Goal: Task Accomplishment & Management: Complete application form

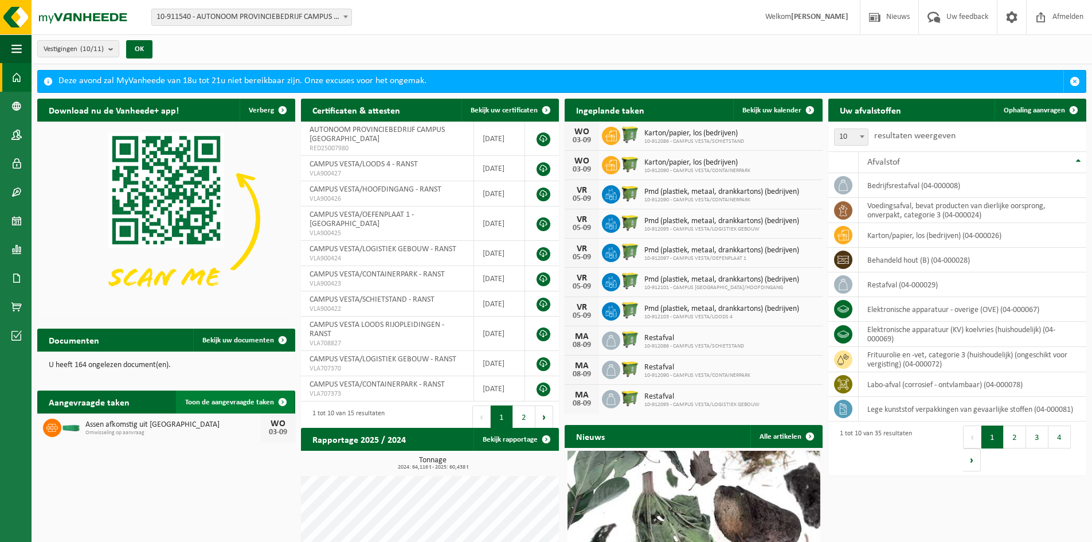
click at [240, 401] on span "Toon de aangevraagde taken" at bounding box center [229, 402] width 89 height 7
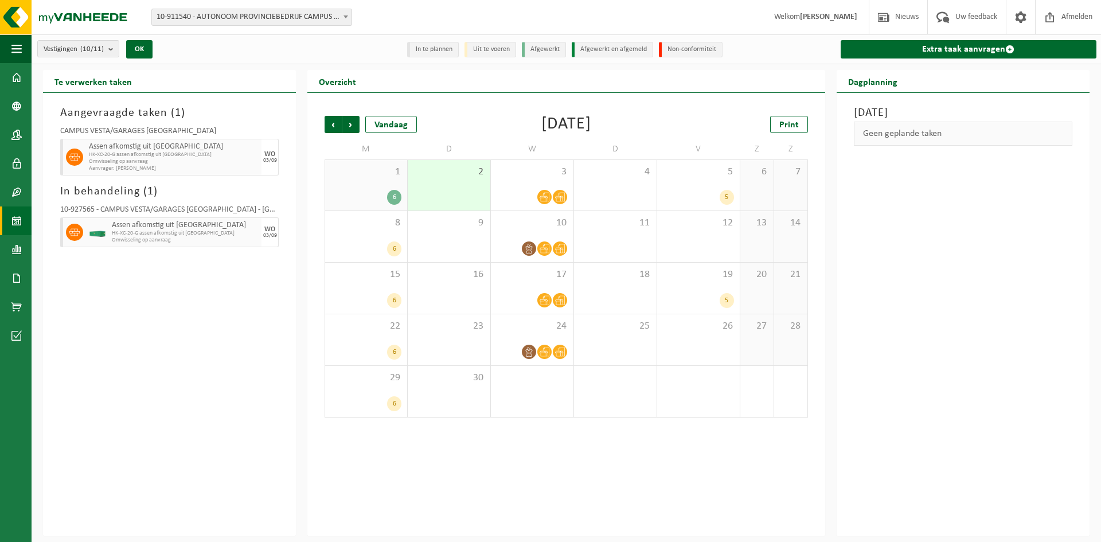
click at [177, 233] on span "HK-XC-20-G assen afkomstig uit houtafval" at bounding box center [185, 233] width 147 height 7
click at [72, 229] on icon at bounding box center [74, 232] width 10 height 10
click at [131, 157] on span "HK-XC-20-G assen afkomstig uit houtafval" at bounding box center [174, 154] width 170 height 7
click at [131, 156] on span "HK-XC-20-G assen afkomstig uit houtafval" at bounding box center [174, 154] width 170 height 7
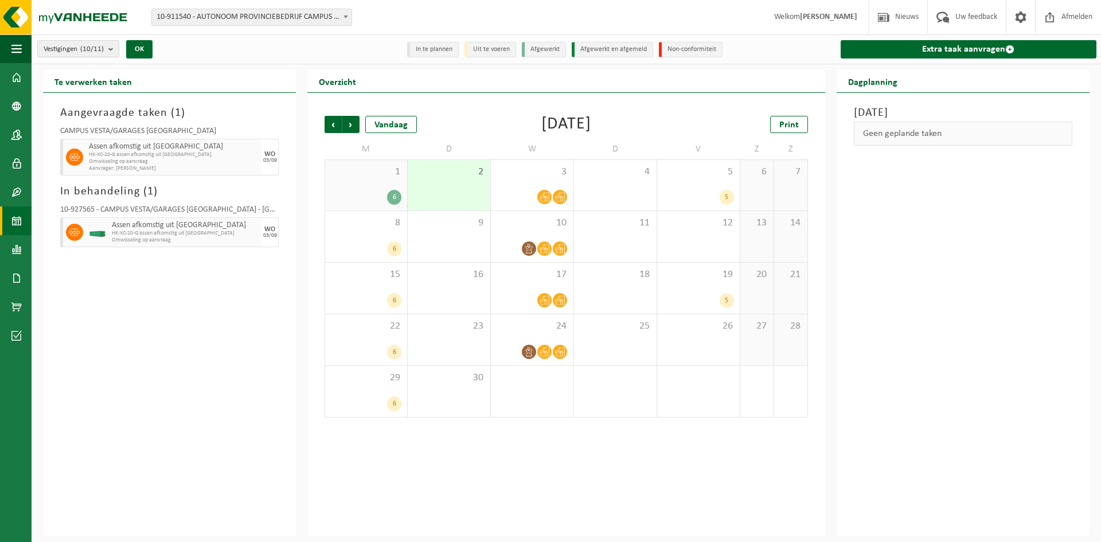
click at [74, 154] on icon at bounding box center [74, 157] width 10 height 10
click at [72, 226] on span at bounding box center [74, 232] width 17 height 17
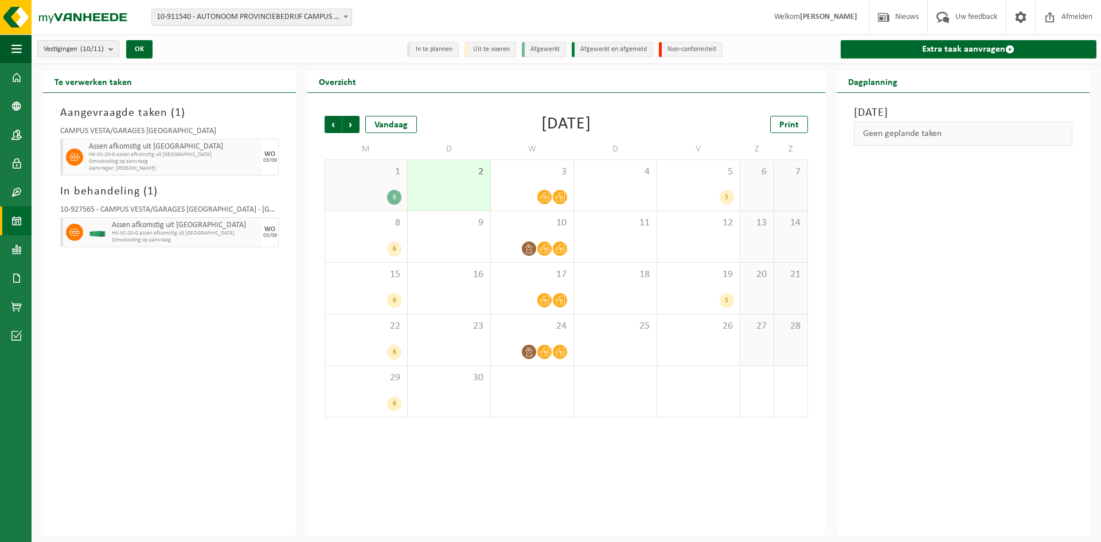
click at [394, 196] on div "6" at bounding box center [394, 197] width 14 height 15
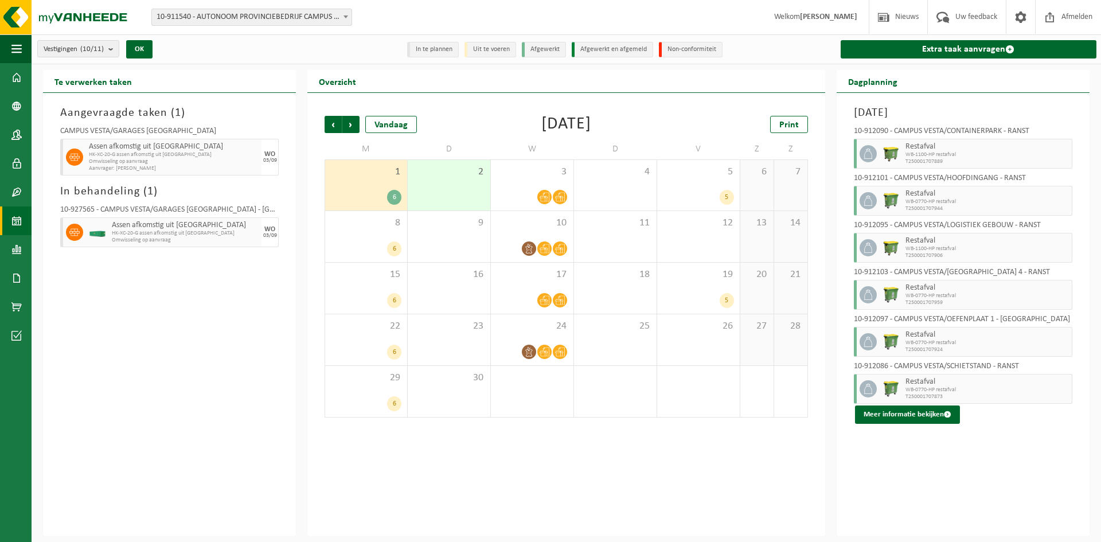
click at [107, 189] on h3 "In behandeling ( 1 )" at bounding box center [169, 191] width 218 height 17
drag, startPoint x: 107, startPoint y: 190, endPoint x: 94, endPoint y: 191, distance: 13.2
click at [94, 191] on h3 "In behandeling ( 1 )" at bounding box center [169, 191] width 218 height 17
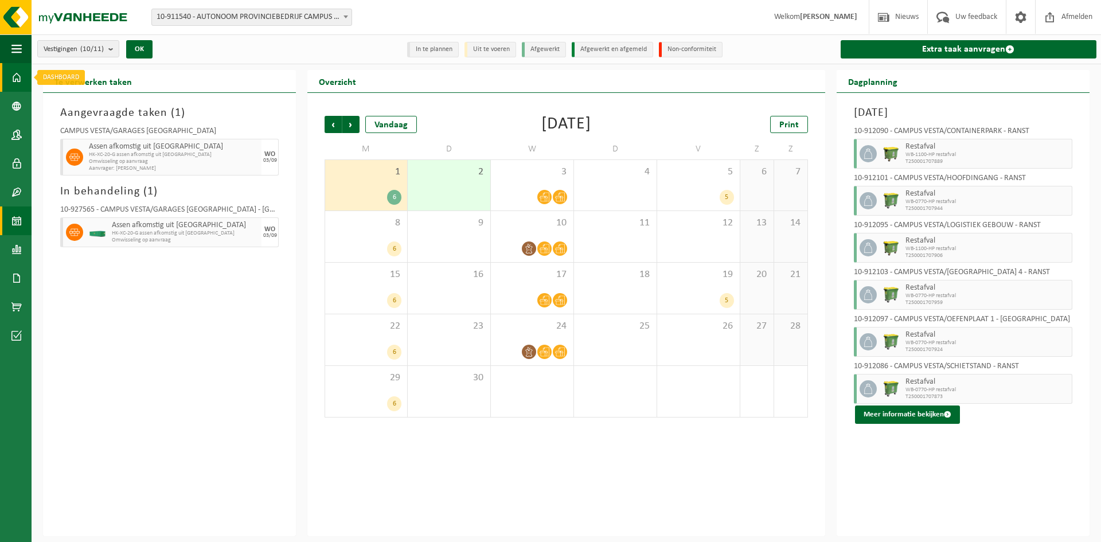
click at [22, 79] on link "Dashboard" at bounding box center [16, 77] width 32 height 29
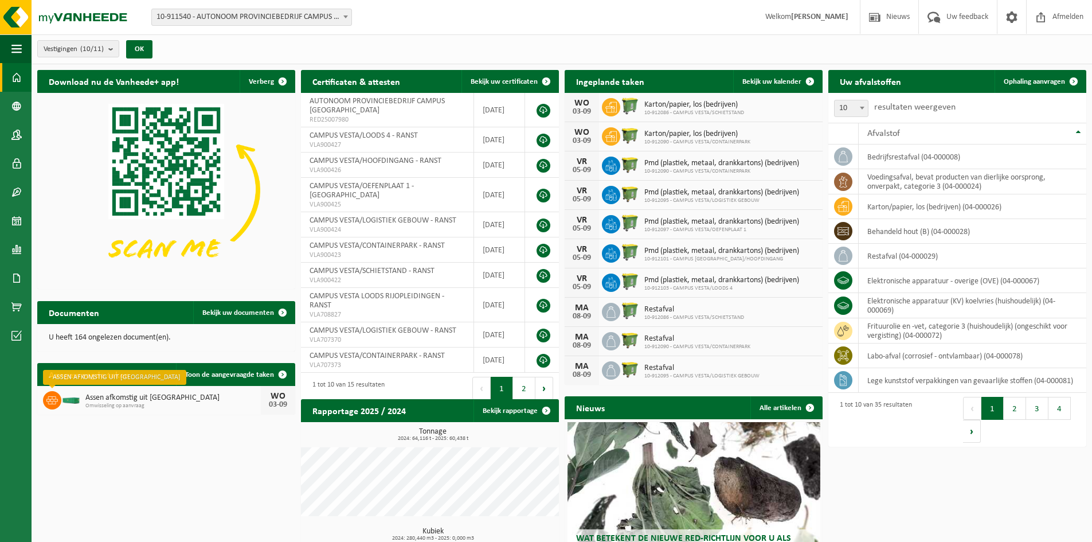
click at [52, 399] on icon at bounding box center [51, 400] width 11 height 8
click at [107, 399] on span "Assen afkomstig uit houtafval" at bounding box center [172, 397] width 175 height 9
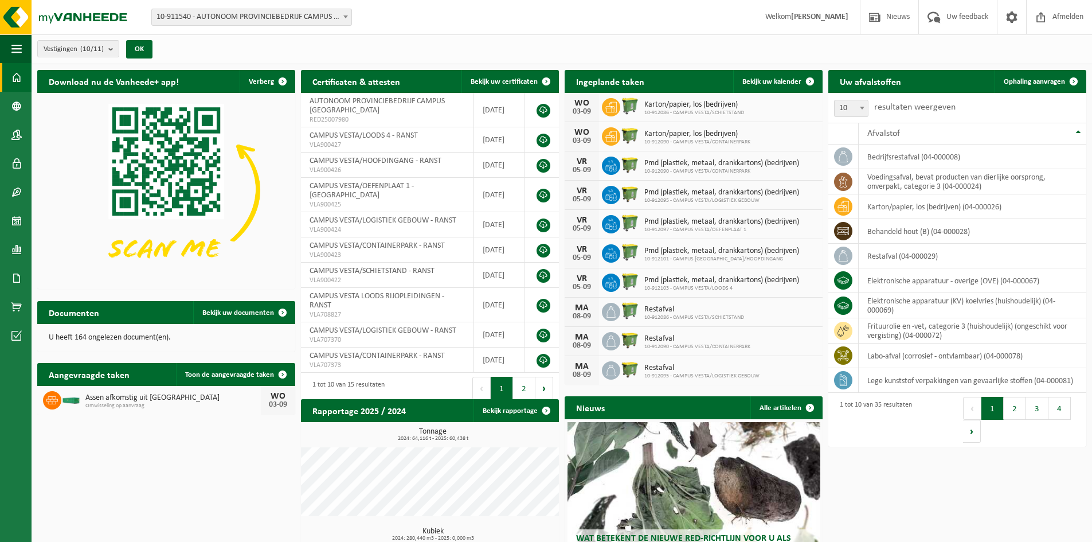
click at [275, 401] on div "03-09" at bounding box center [278, 405] width 23 height 8
click at [283, 402] on div "03-09" at bounding box center [278, 405] width 23 height 8
drag, startPoint x: 864, startPoint y: 7, endPoint x: 897, endPoint y: 44, distance: 49.1
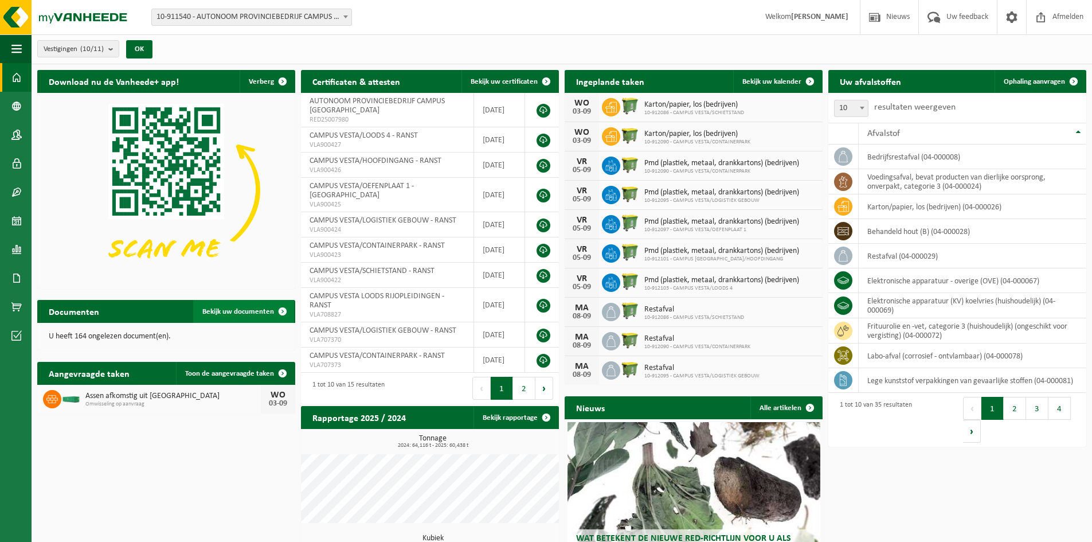
click at [251, 314] on span "Bekijk uw documenten" at bounding box center [238, 311] width 72 height 7
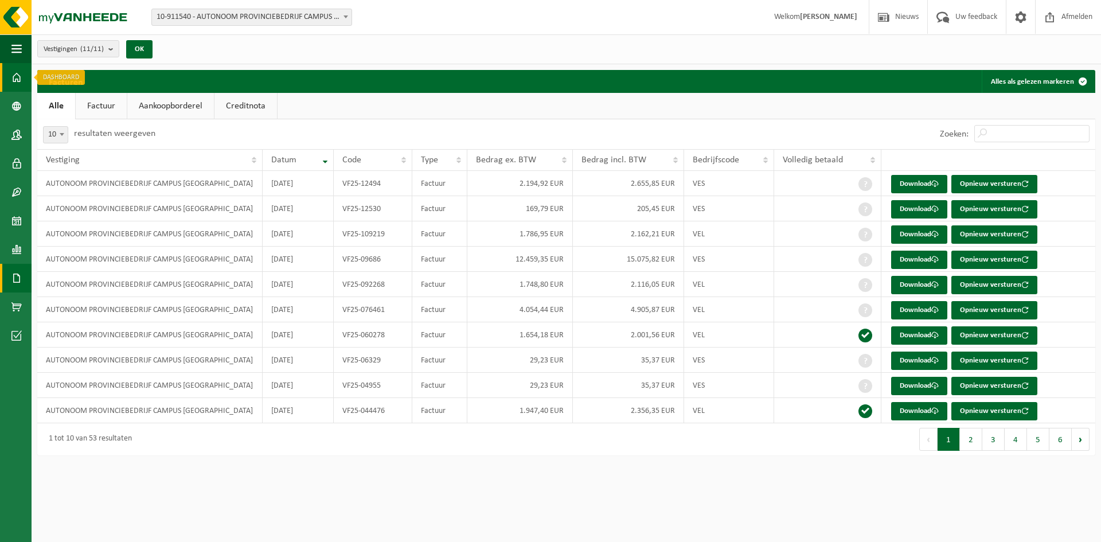
click at [15, 77] on span at bounding box center [16, 77] width 10 height 29
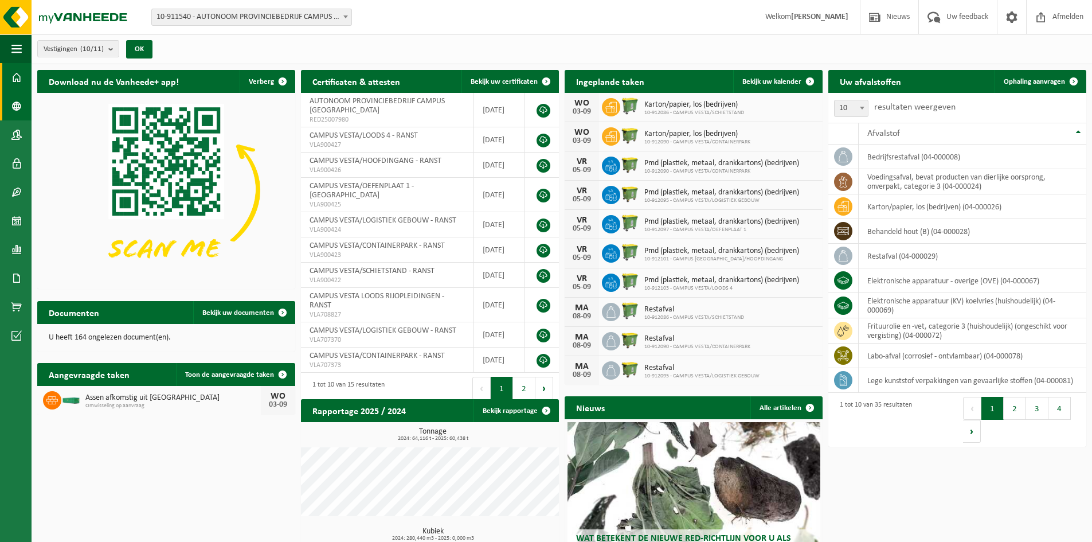
click at [18, 103] on span at bounding box center [16, 106] width 10 height 29
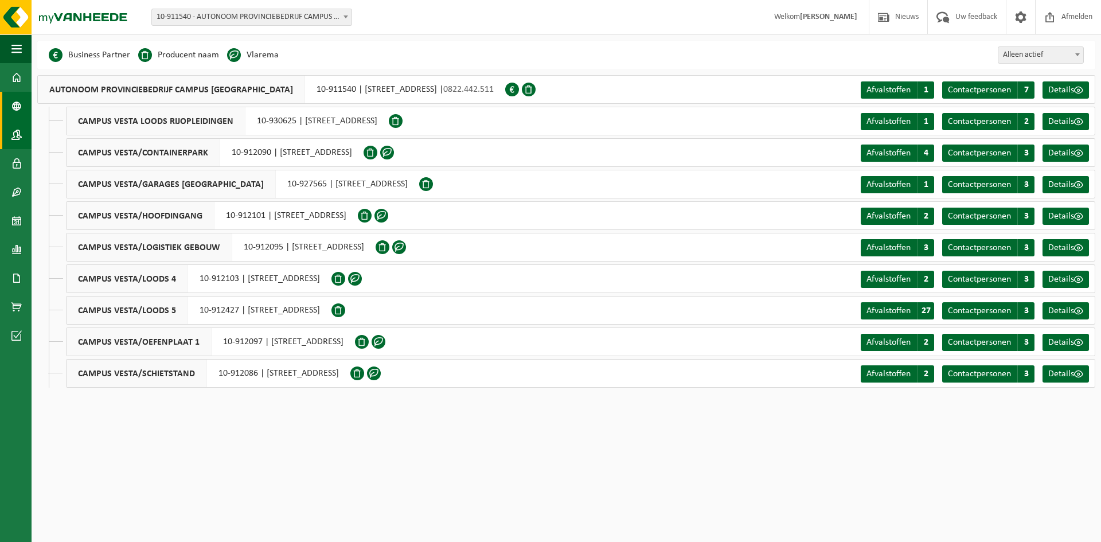
click at [17, 132] on span at bounding box center [16, 134] width 10 height 29
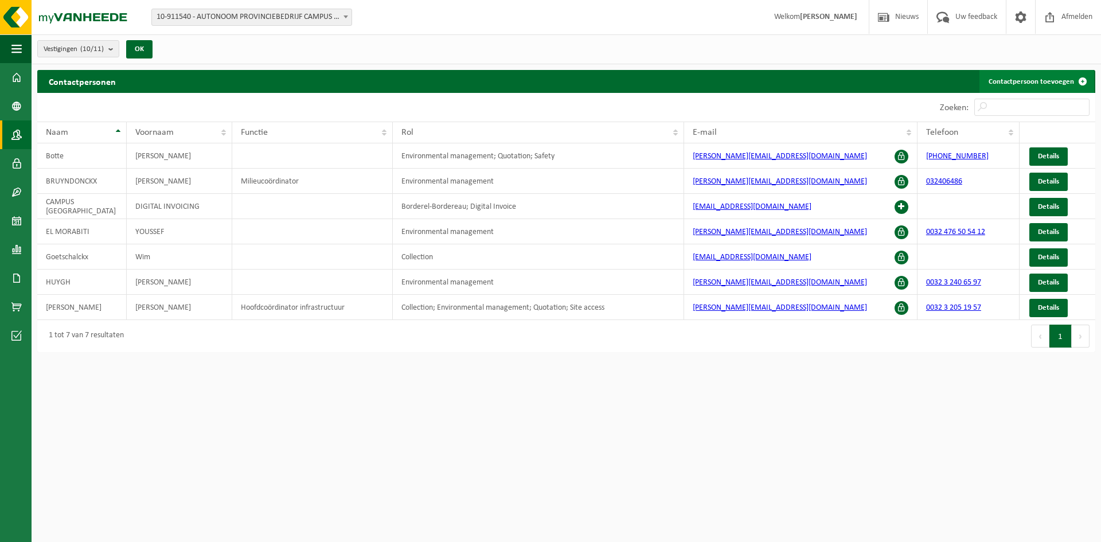
click at [1037, 79] on link "Contactpersoon toevoegen" at bounding box center [1036, 81] width 115 height 23
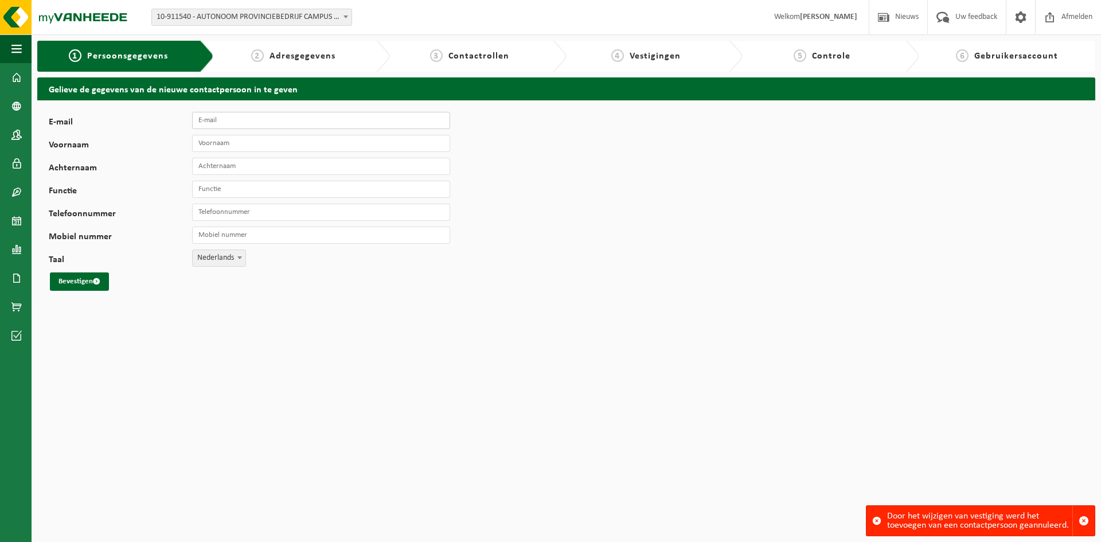
drag, startPoint x: 219, startPoint y: 119, endPoint x: 228, endPoint y: 119, distance: 8.6
click at [219, 119] on input "E-mail" at bounding box center [321, 120] width 258 height 17
type input "[PERSON_NAME][EMAIL_ADDRESS][DOMAIN_NAME]"
click at [217, 145] on input "Voornaam" at bounding box center [321, 143] width 258 height 17
click at [204, 140] on input "Voornaam" at bounding box center [321, 143] width 258 height 17
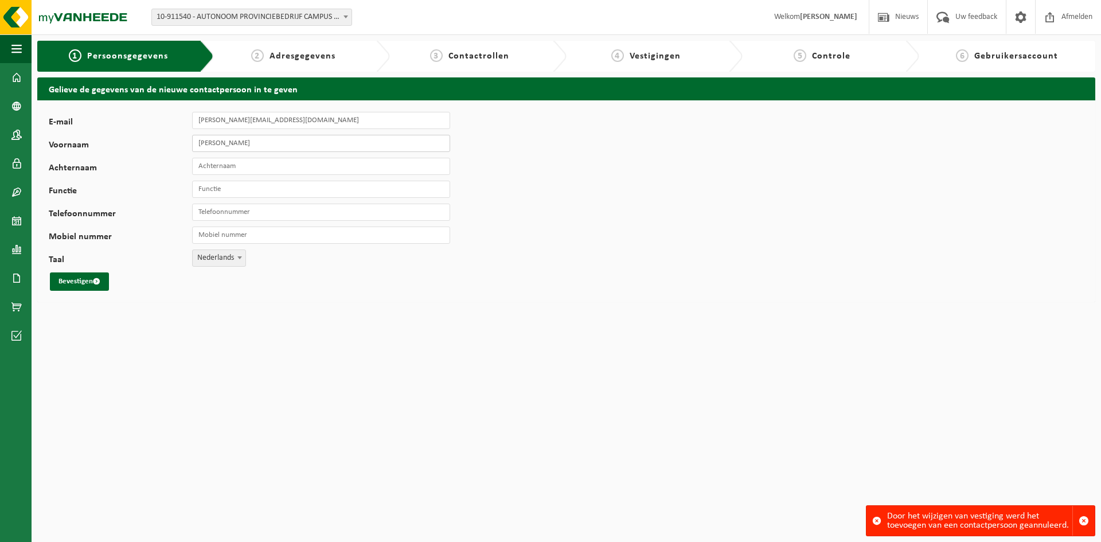
type input "[PERSON_NAME]"
click at [227, 169] on input "Achternaam" at bounding box center [321, 166] width 258 height 17
type input "Thys"
click at [212, 190] on input "Functie" at bounding box center [321, 189] width 258 height 17
type input "Hoofdcoördinator logistiek"
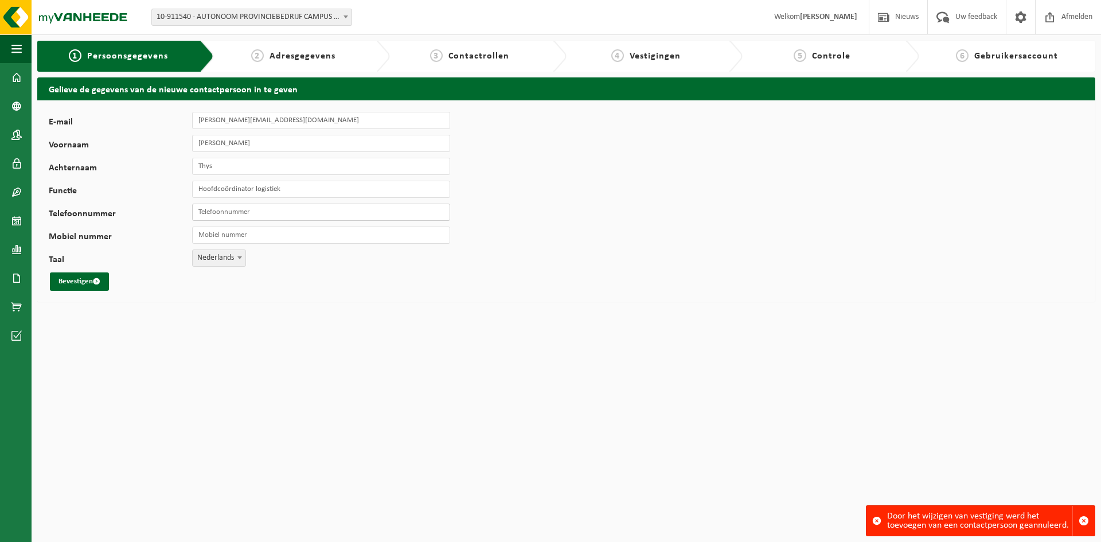
click at [220, 212] on input "Telefoonnummer" at bounding box center [321, 212] width 258 height 17
click at [221, 235] on input "Mobiel nummer" at bounding box center [321, 235] width 258 height 17
click at [1086, 519] on span "button" at bounding box center [1084, 521] width 10 height 10
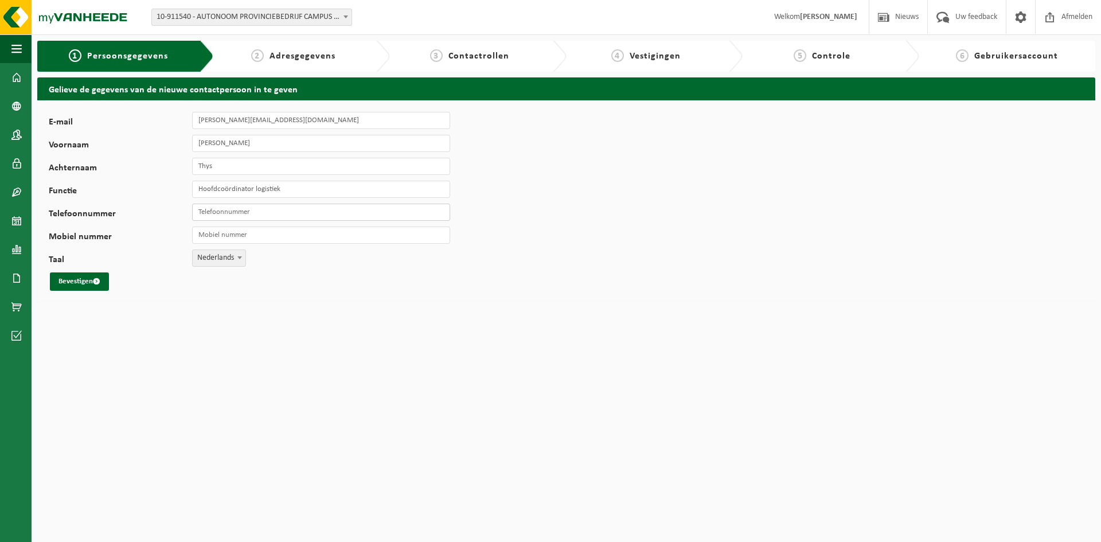
click at [214, 210] on input "Telefoonnummer" at bounding box center [321, 212] width 258 height 17
type input "[PHONE_NUMBER]"
drag, startPoint x: 252, startPoint y: 212, endPoint x: 198, endPoint y: 216, distance: 54.1
click at [198, 216] on input "[PHONE_NUMBER]" at bounding box center [321, 212] width 258 height 17
click at [205, 236] on input "Mobiel nummer" at bounding box center [321, 235] width 258 height 17
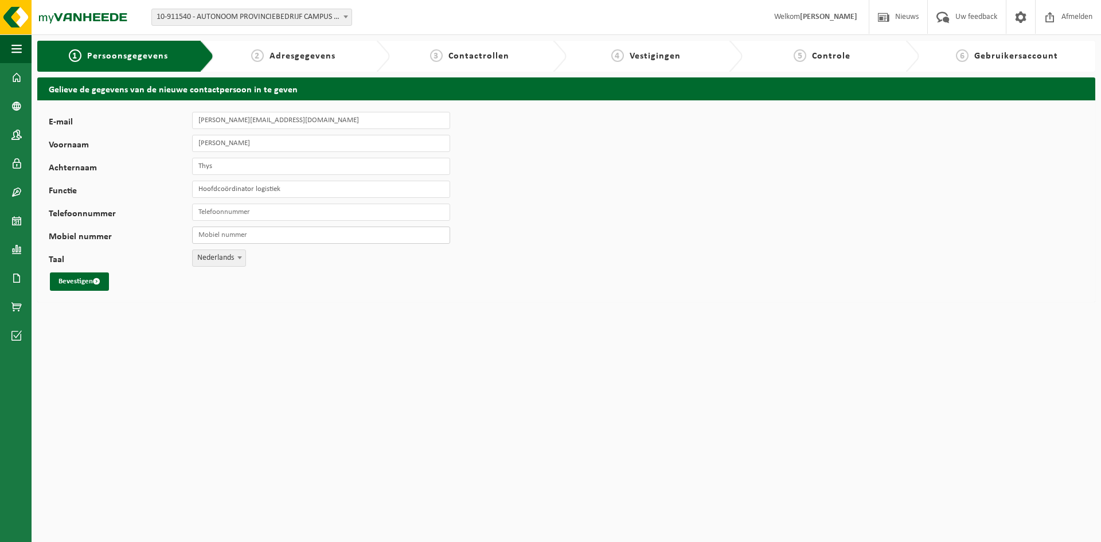
paste input "[PHONE_NUMBER]"
type input "[PHONE_NUMBER]"
click at [211, 213] on input "Telefoonnummer" at bounding box center [321, 212] width 258 height 17
click at [654, 330] on html "Vestiging: 10-911540 - AUTONOOM PROVINCIEBEDRIJF CAMPUS VESTA - RANST 10-930625…" at bounding box center [550, 271] width 1101 height 542
click at [96, 279] on span "submit" at bounding box center [96, 281] width 7 height 7
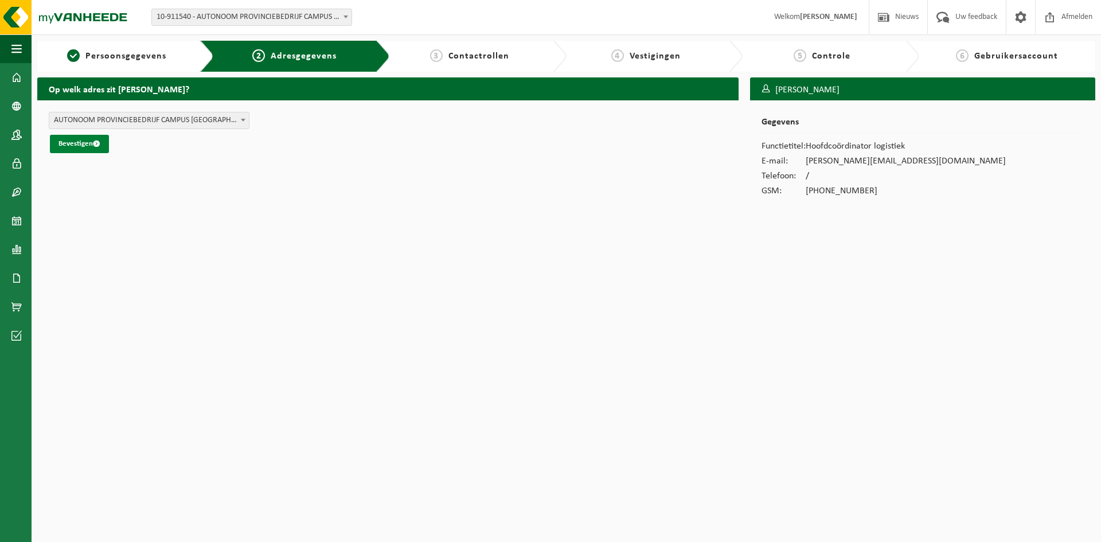
click at [67, 143] on button "Bevestigen" at bounding box center [79, 144] width 59 height 18
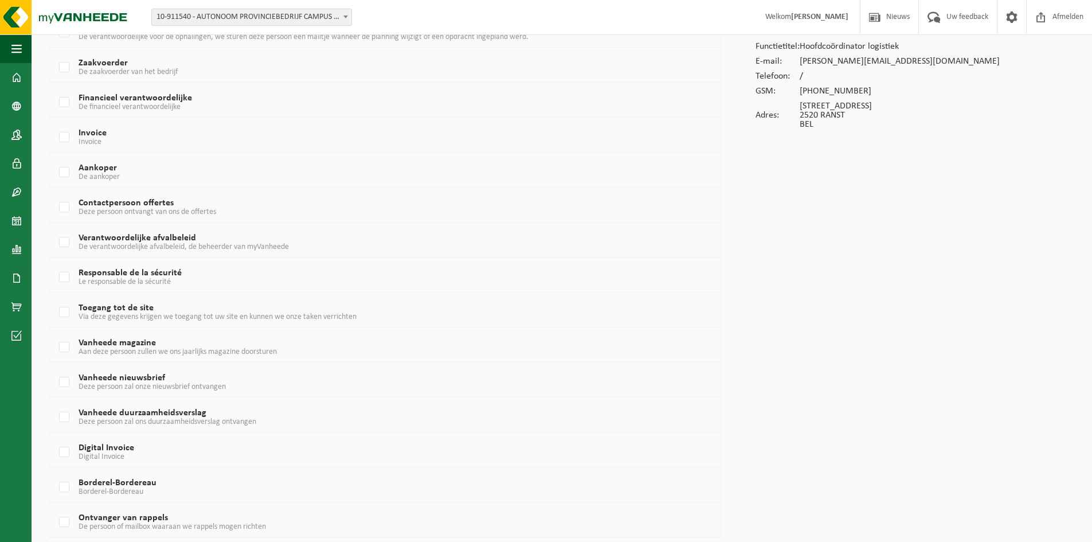
scroll to position [115, 0]
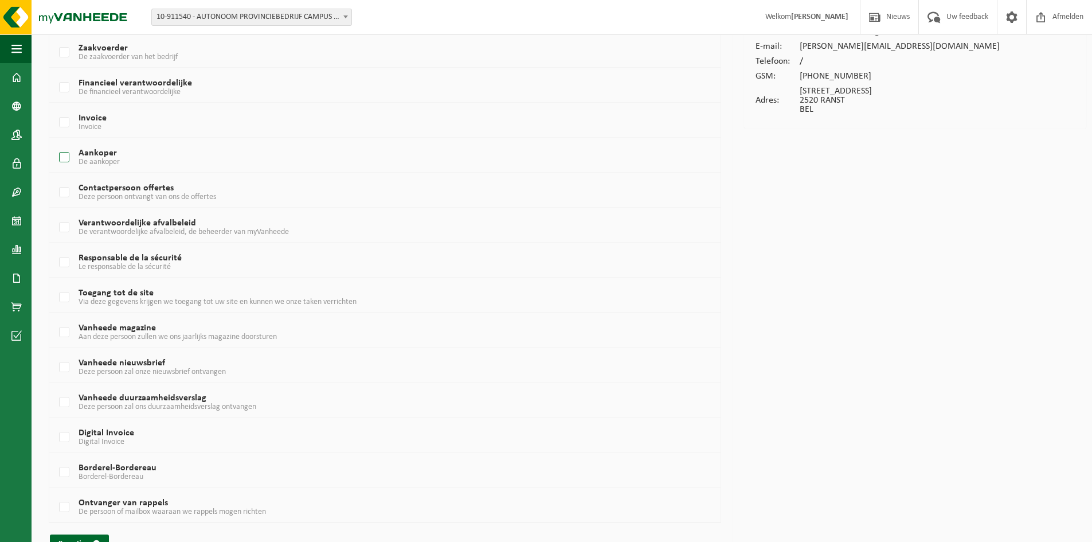
drag, startPoint x: 65, startPoint y: 154, endPoint x: 123, endPoint y: 162, distance: 59.0
click at [65, 154] on label "Aankoper De aankoper" at bounding box center [356, 157] width 599 height 17
click at [55, 143] on input "Aankoper De aankoper" at bounding box center [54, 143] width 1 height 1
checkbox input "true"
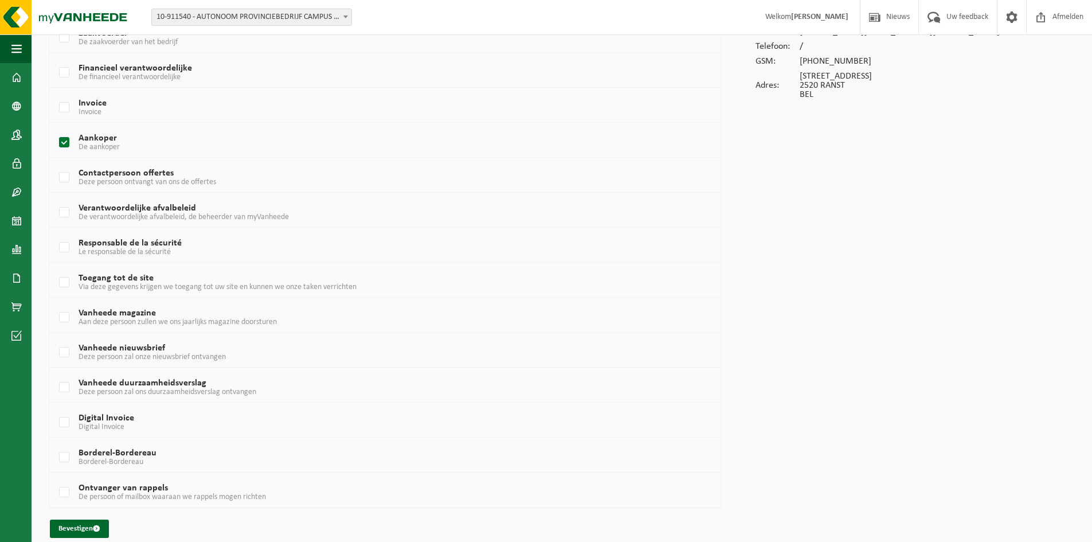
scroll to position [142, 0]
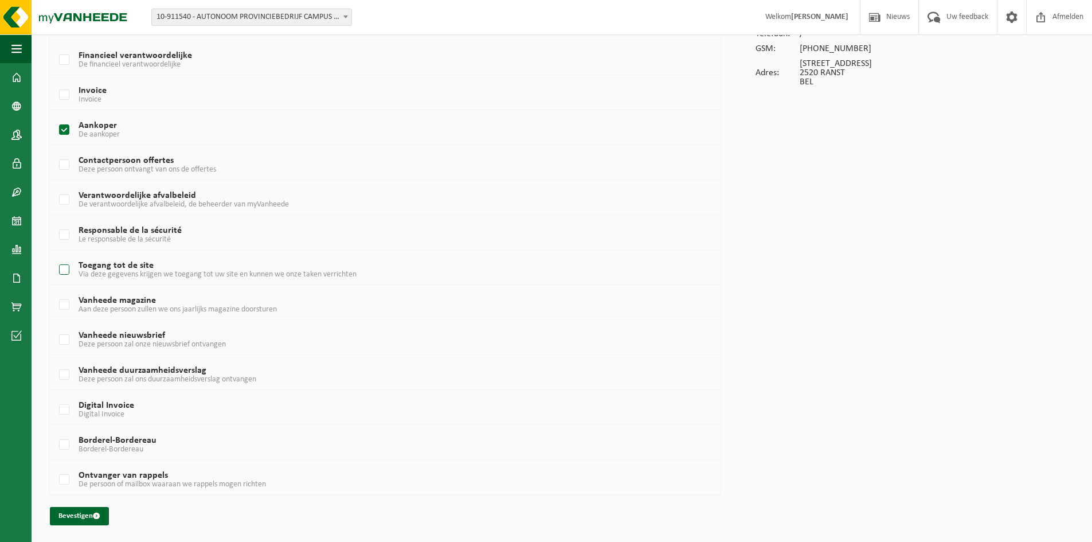
click at [63, 268] on label "Toegang tot de site Via deze gegevens krijgen we toegang tot uw site en kunnen …" at bounding box center [356, 270] width 599 height 17
click at [55, 256] on input "Toegang tot de site Via deze gegevens krijgen we toegang tot uw site en kunnen …" at bounding box center [54, 255] width 1 height 1
checkbox input "true"
click at [63, 130] on label "Aankoper De aankoper" at bounding box center [356, 130] width 599 height 17
click at [55, 116] on input "Aankoper De aankoper" at bounding box center [54, 115] width 1 height 1
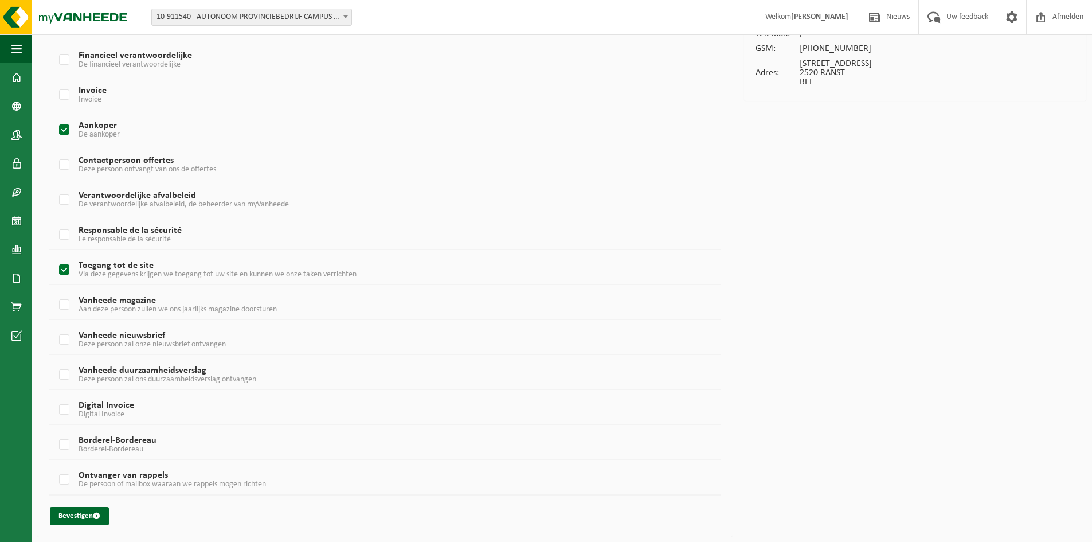
checkbox input "false"
click at [91, 513] on button "Bevestigen" at bounding box center [79, 516] width 59 height 18
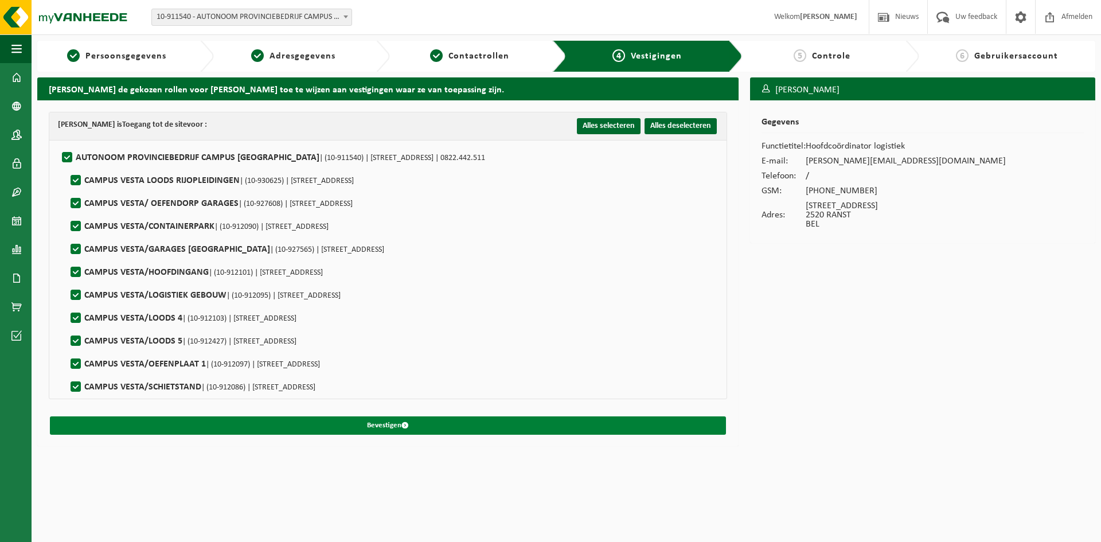
click at [403, 425] on span "submit" at bounding box center [404, 425] width 7 height 7
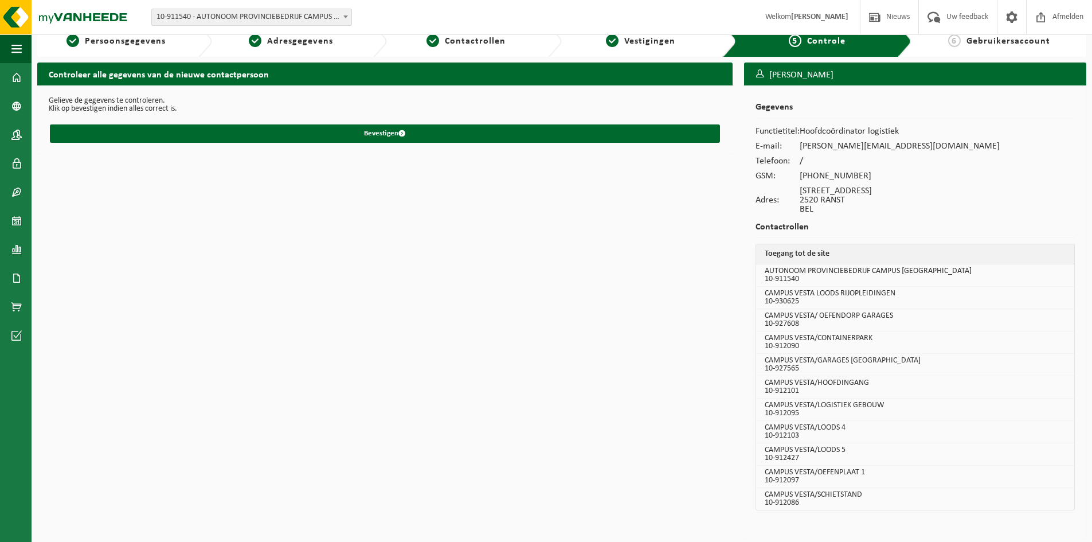
scroll to position [18, 0]
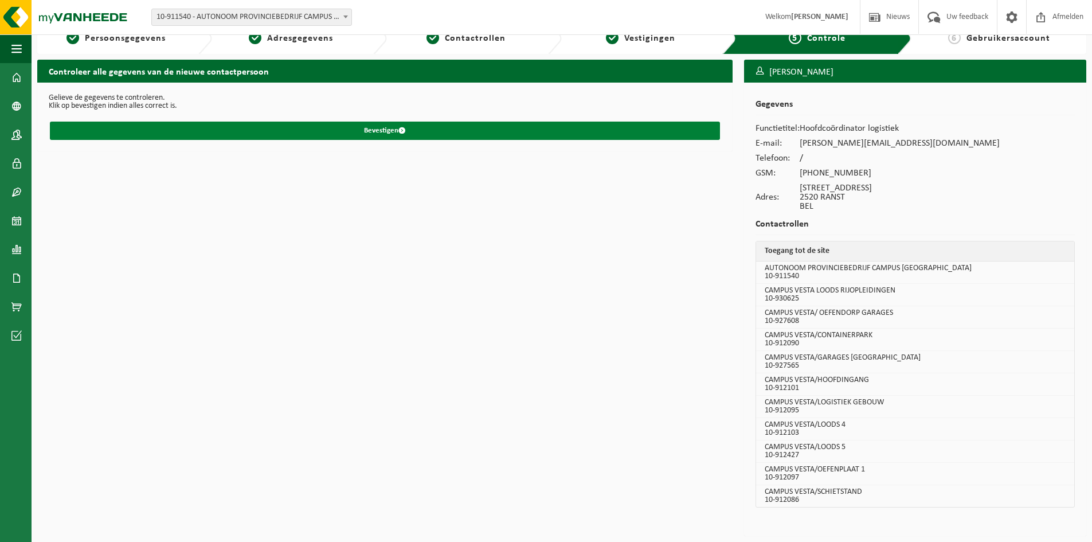
click at [396, 129] on button "Bevestigen" at bounding box center [385, 131] width 670 height 18
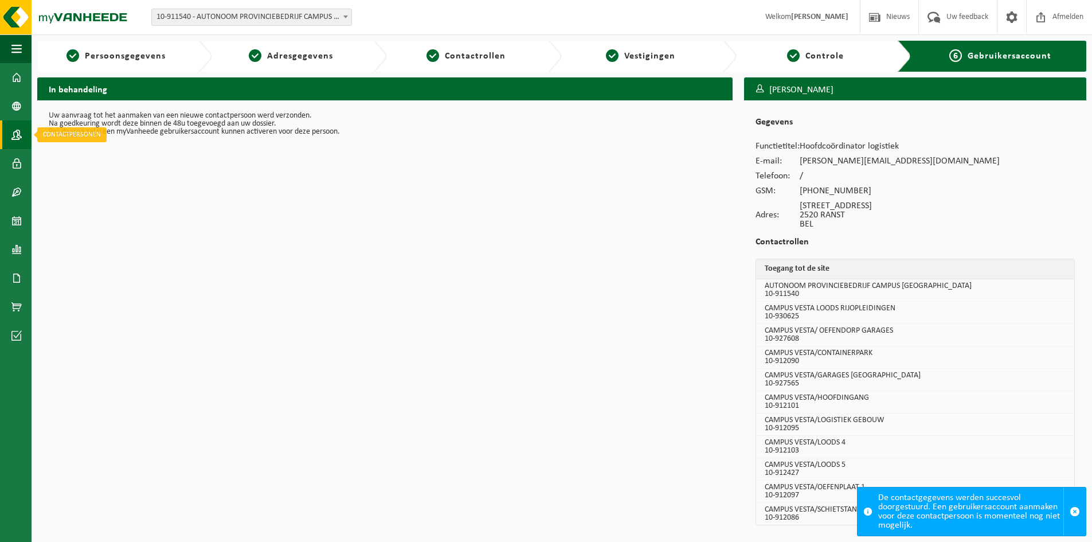
click at [19, 133] on span at bounding box center [16, 134] width 10 height 29
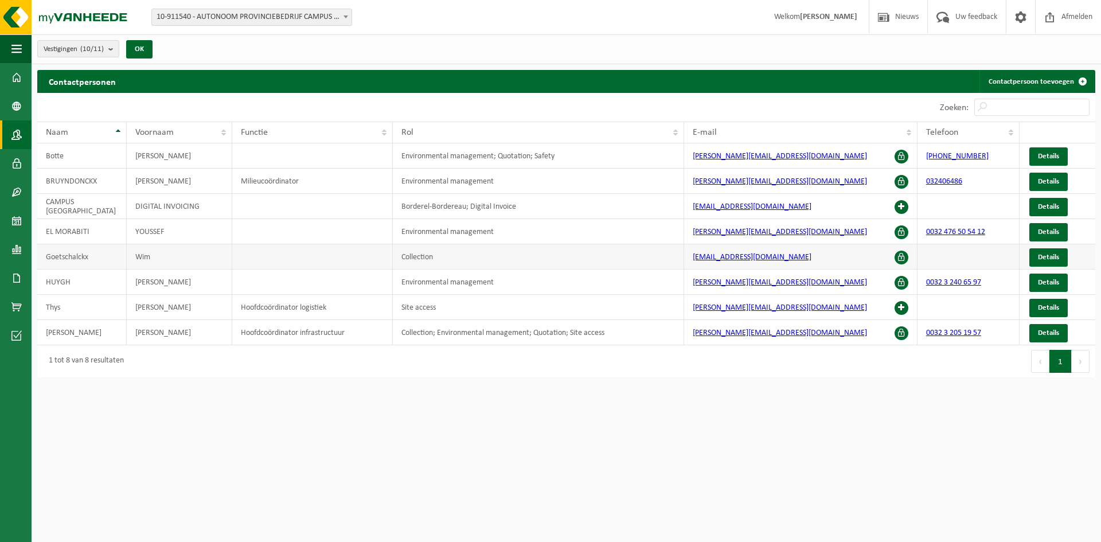
click at [413, 256] on td "Collection" at bounding box center [538, 256] width 291 height 25
click at [1052, 305] on span "Details" at bounding box center [1048, 307] width 21 height 7
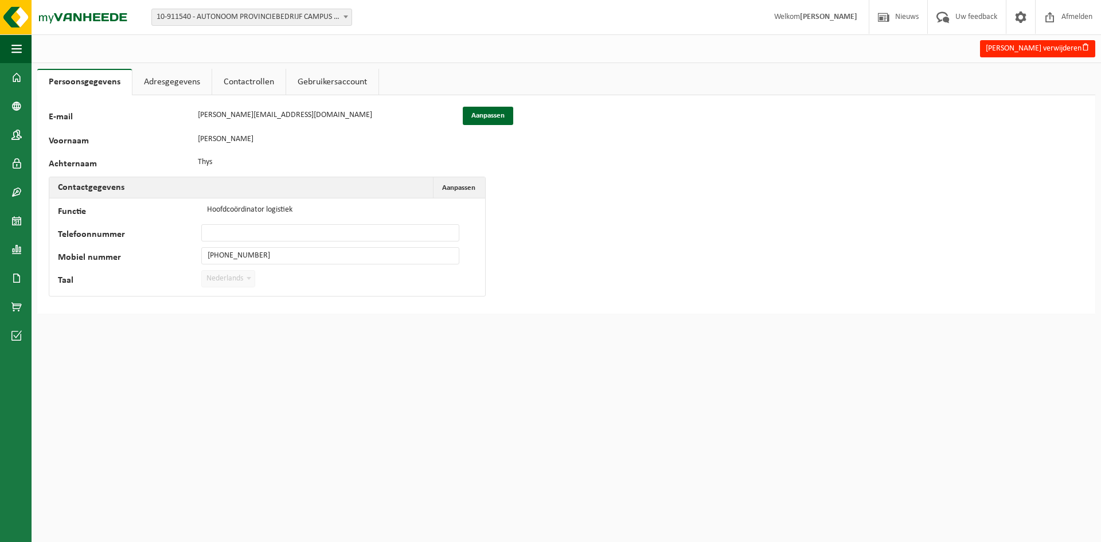
click at [260, 83] on link "Contactrollen" at bounding box center [248, 82] width 73 height 26
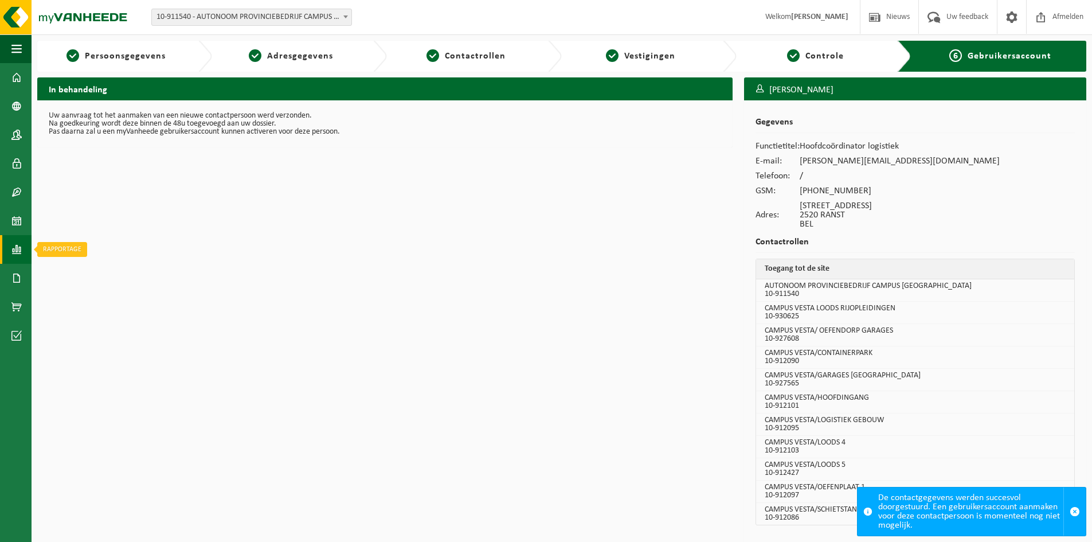
click at [14, 248] on span at bounding box center [16, 249] width 10 height 29
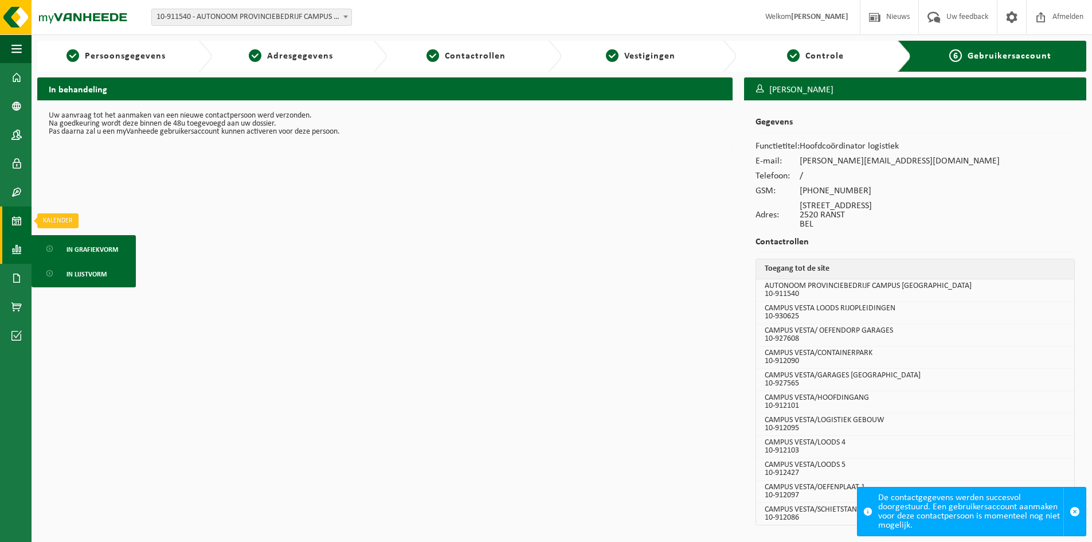
click at [13, 217] on span at bounding box center [16, 220] width 10 height 29
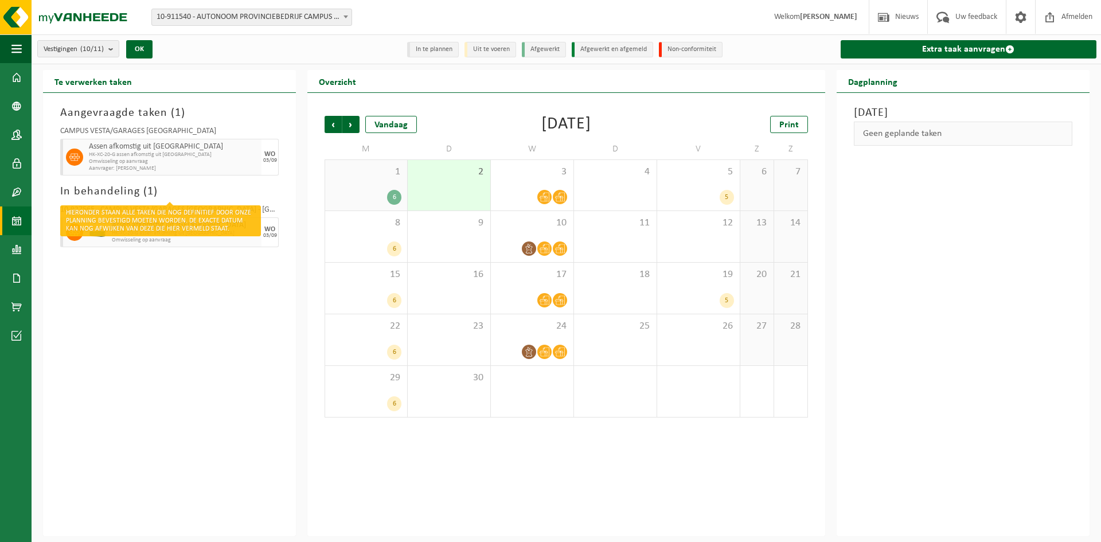
click at [131, 192] on h3 "In behandeling ( 1 )" at bounding box center [169, 191] width 218 height 17
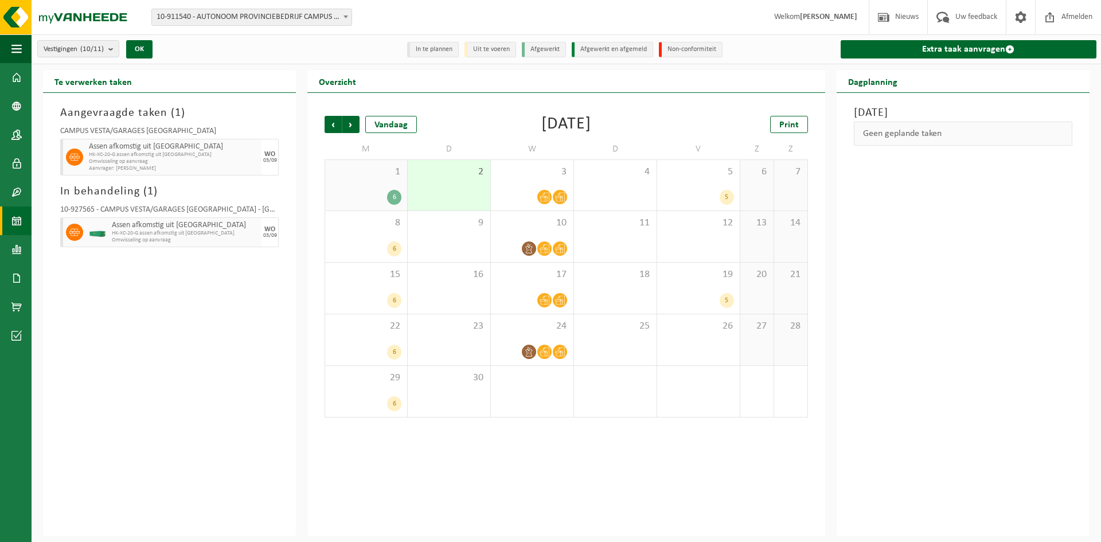
click at [131, 192] on h3 "In behandeling ( 1 )" at bounding box center [169, 191] width 218 height 17
click at [971, 14] on span "Uw feedback" at bounding box center [977, 17] width 48 height 34
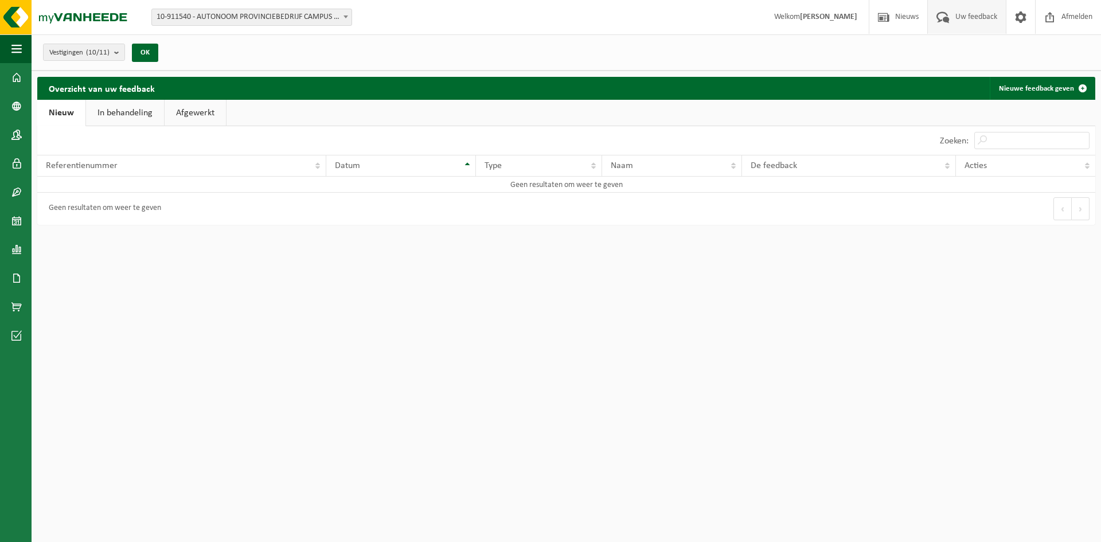
click at [118, 118] on link "In behandeling" at bounding box center [125, 113] width 78 height 26
click at [204, 112] on link "Afgewerkt" at bounding box center [196, 113] width 61 height 26
click at [126, 115] on link "In behandeling" at bounding box center [123, 113] width 78 height 26
click at [70, 115] on link "Nieuw" at bounding box center [60, 113] width 46 height 26
click at [967, 15] on span "Uw feedback" at bounding box center [977, 17] width 48 height 34
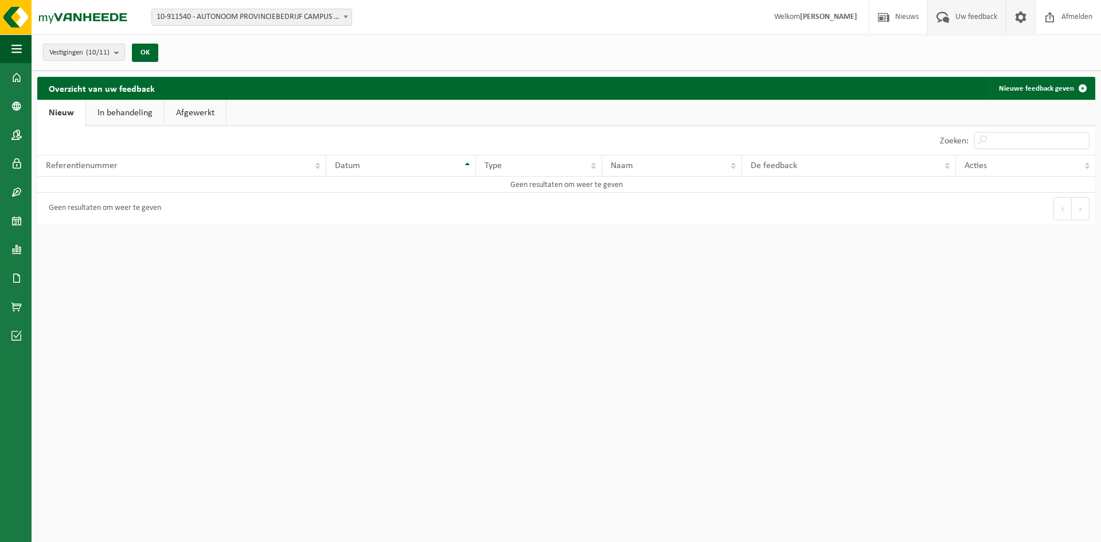
click at [1017, 18] on span at bounding box center [1020, 17] width 17 height 34
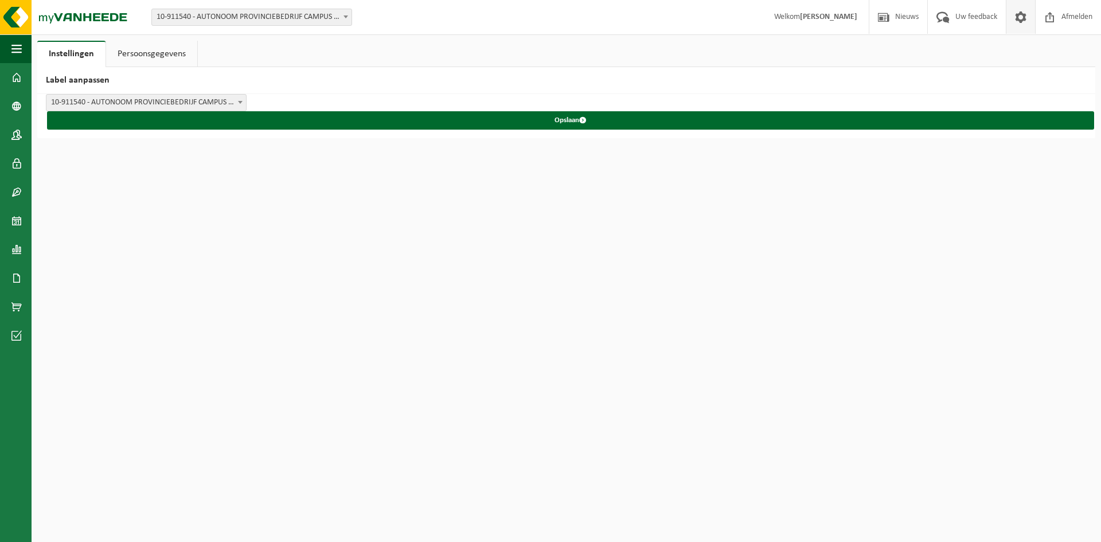
click at [154, 53] on link "Persoonsgegevens" at bounding box center [151, 54] width 91 height 26
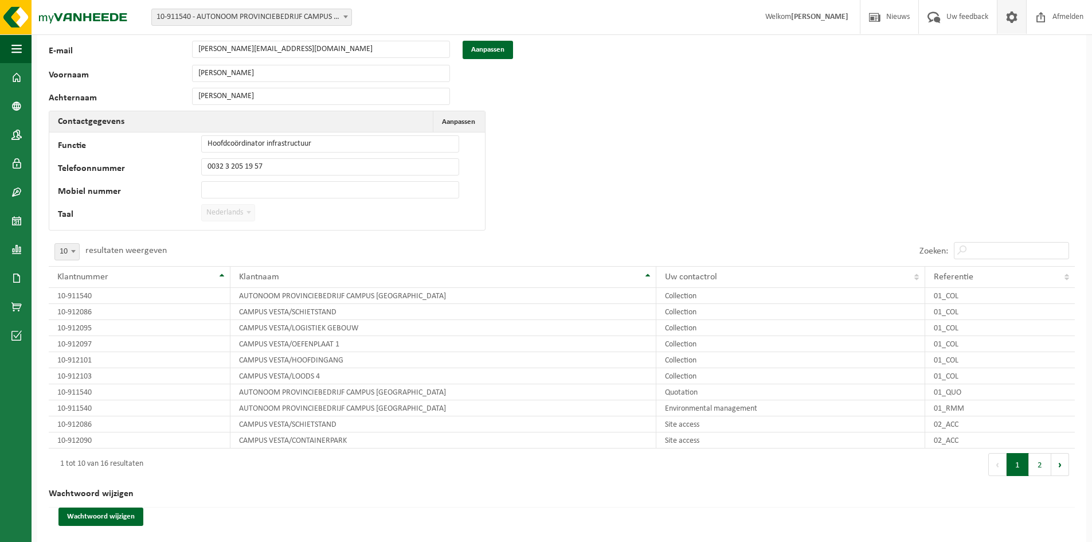
scroll to position [47, 0]
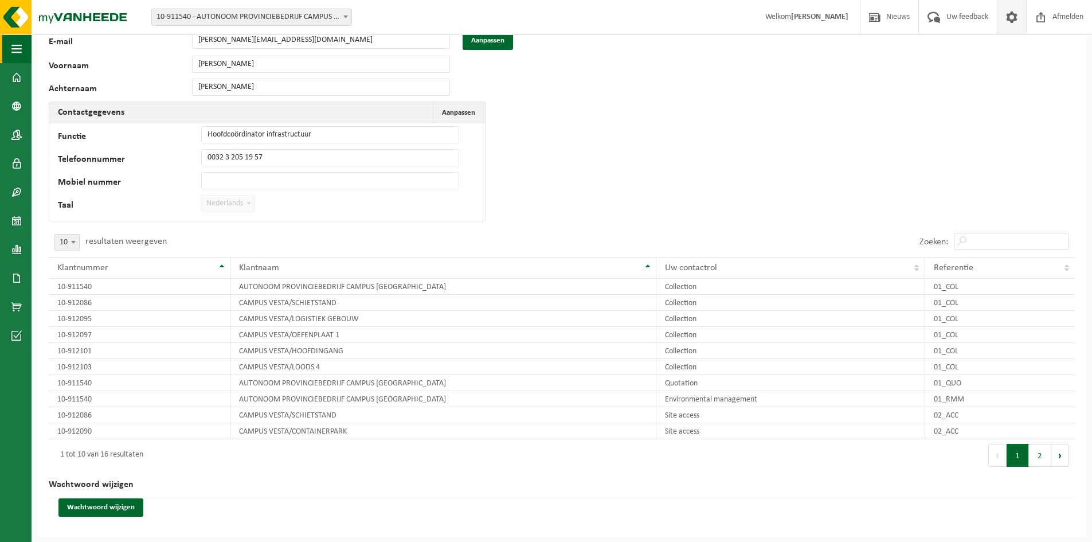
click at [13, 47] on span "button" at bounding box center [16, 48] width 10 height 29
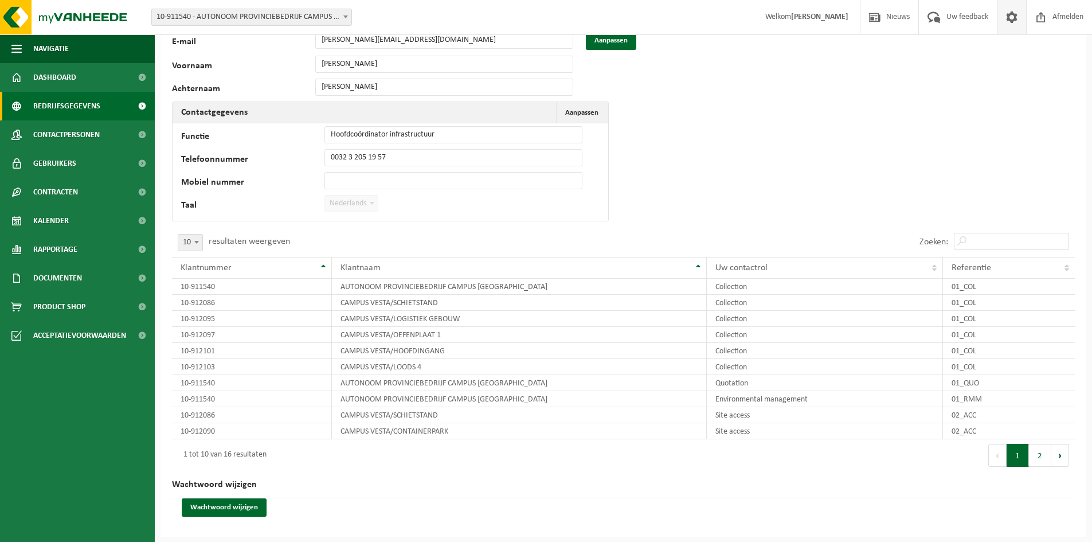
click at [53, 103] on span "Bedrijfsgegevens" at bounding box center [66, 106] width 67 height 29
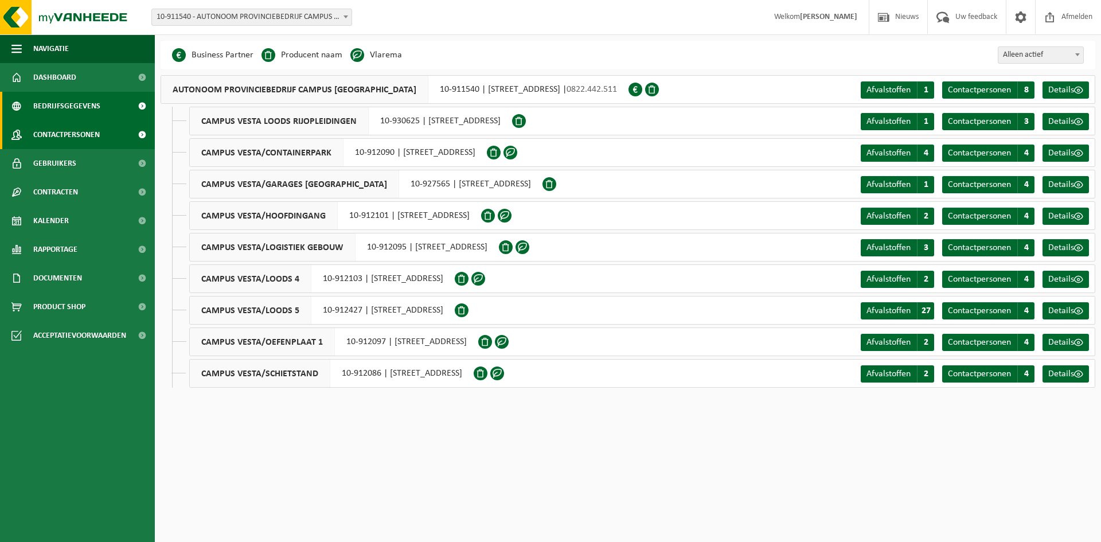
click at [59, 134] on span "Contactpersonen" at bounding box center [66, 134] width 67 height 29
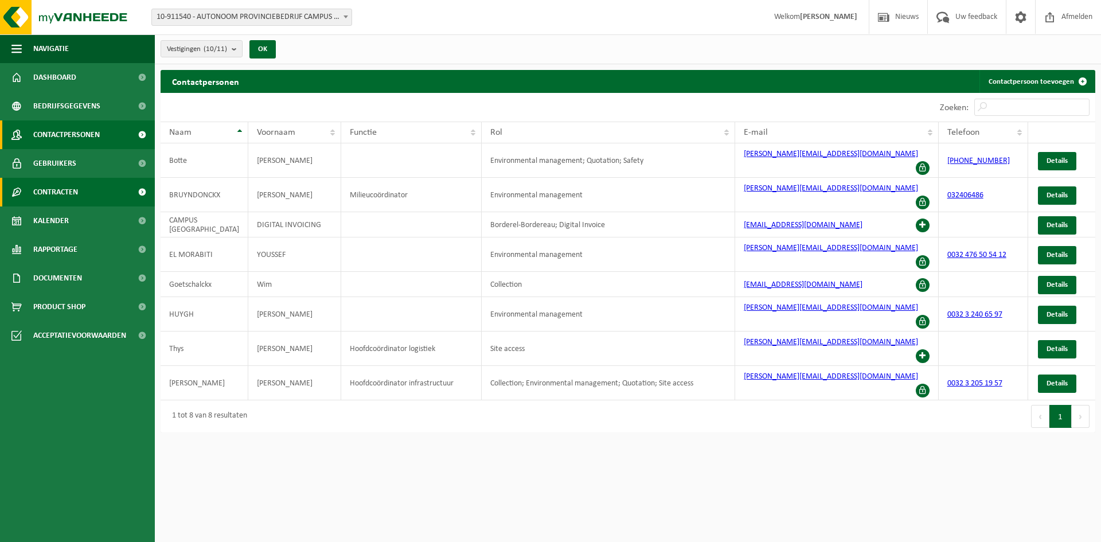
click at [54, 190] on span "Contracten" at bounding box center [55, 192] width 45 height 29
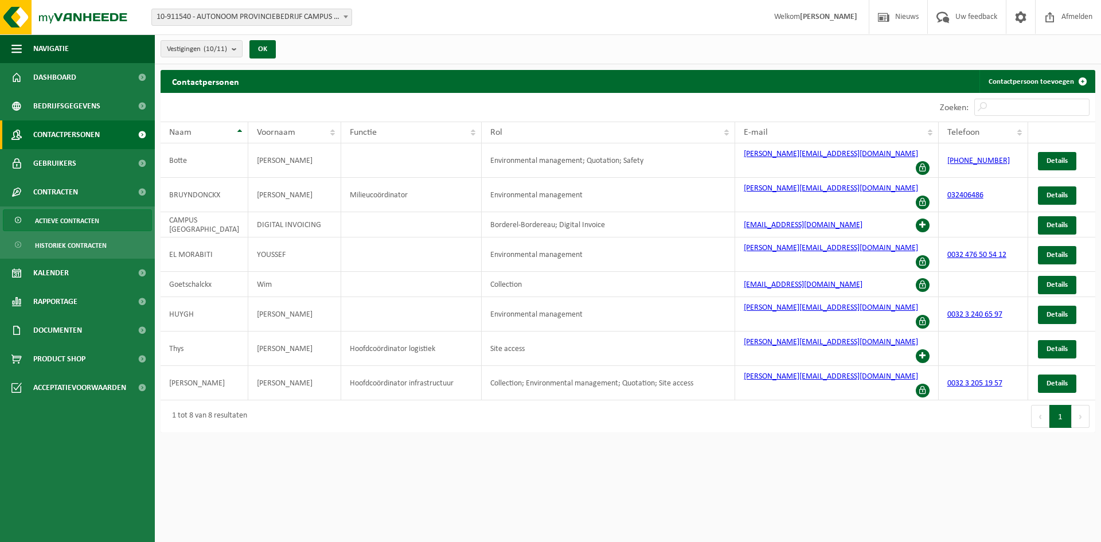
click at [63, 222] on span "Actieve contracten" at bounding box center [67, 221] width 64 height 22
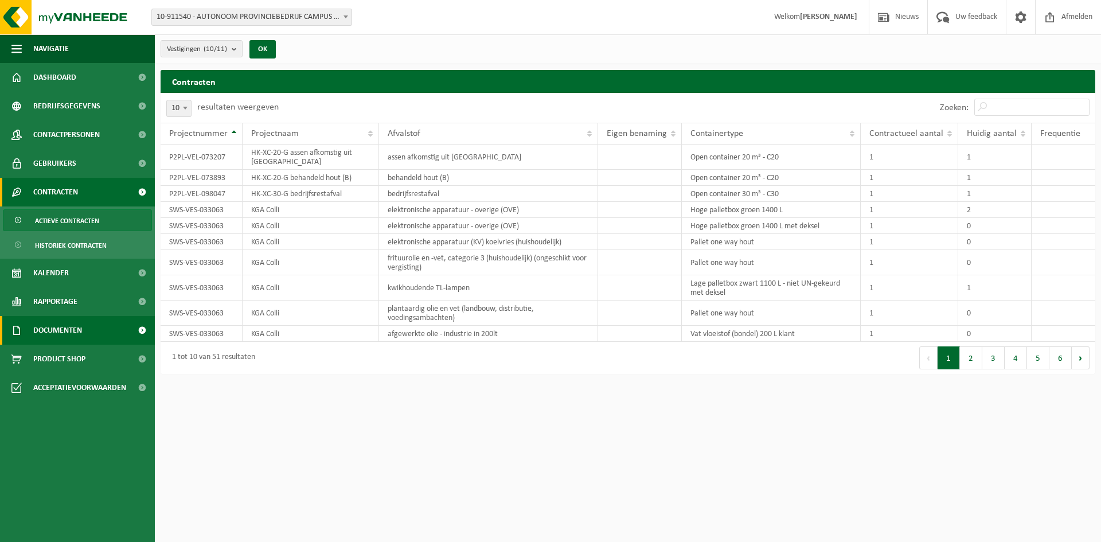
click at [51, 330] on span "Documenten" at bounding box center [57, 330] width 49 height 29
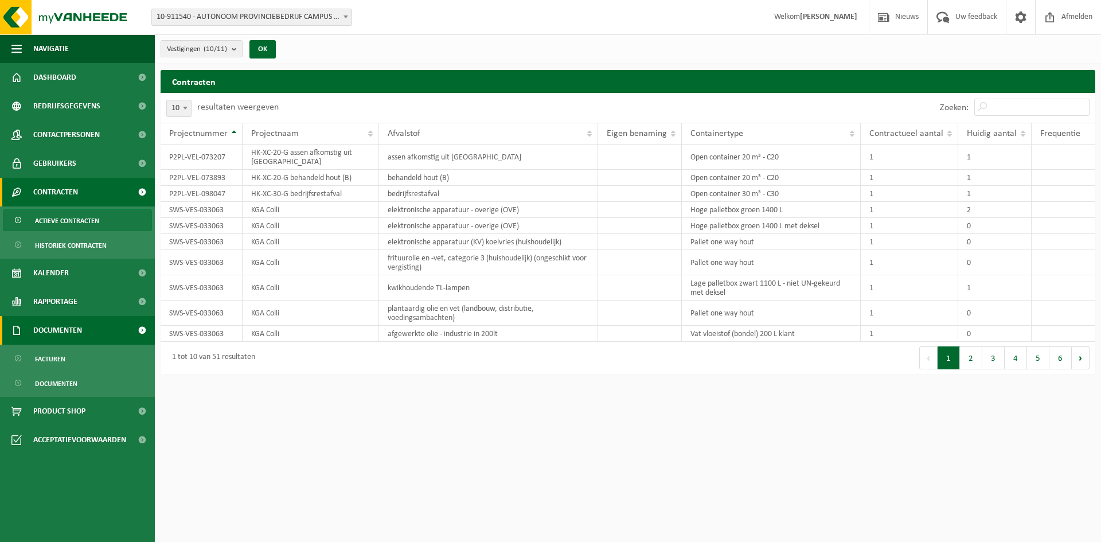
click at [51, 329] on span "Documenten" at bounding box center [57, 330] width 49 height 29
